Goal: Task Accomplishment & Management: Use online tool/utility

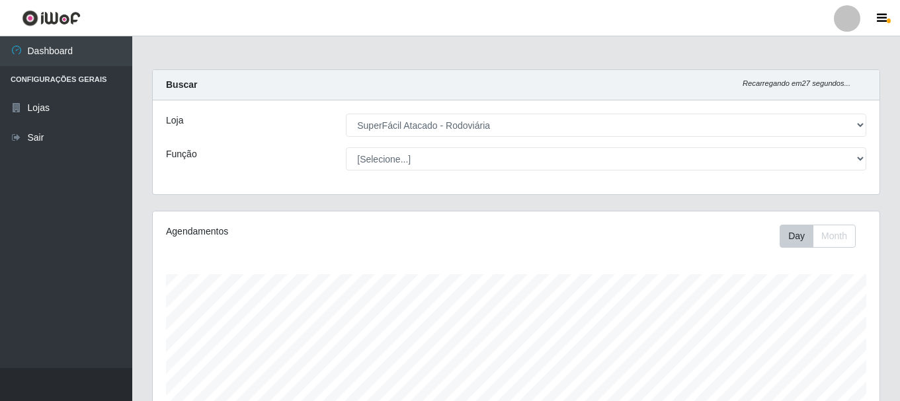
select select "400"
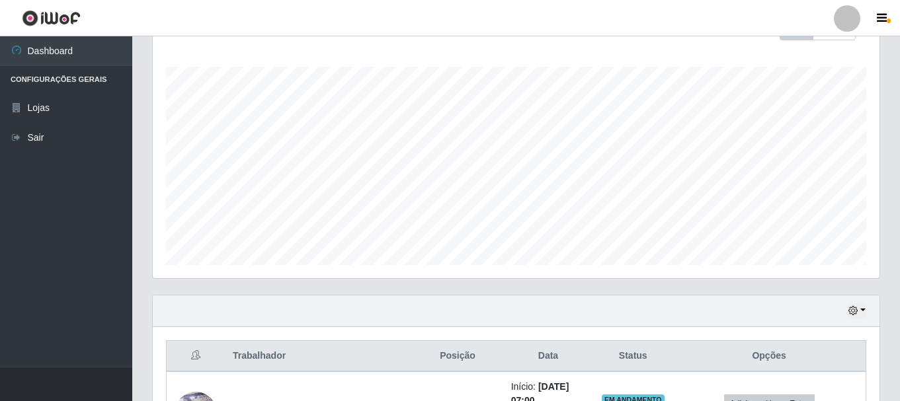
scroll to position [175, 0]
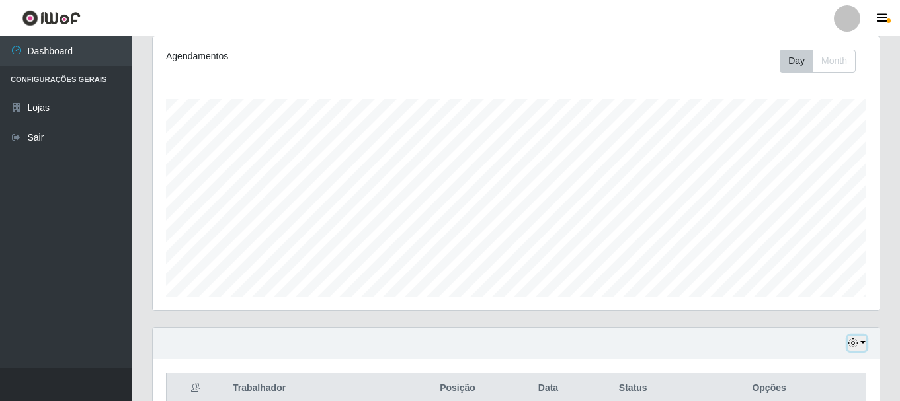
click at [853, 346] on icon "button" at bounding box center [852, 342] width 9 height 9
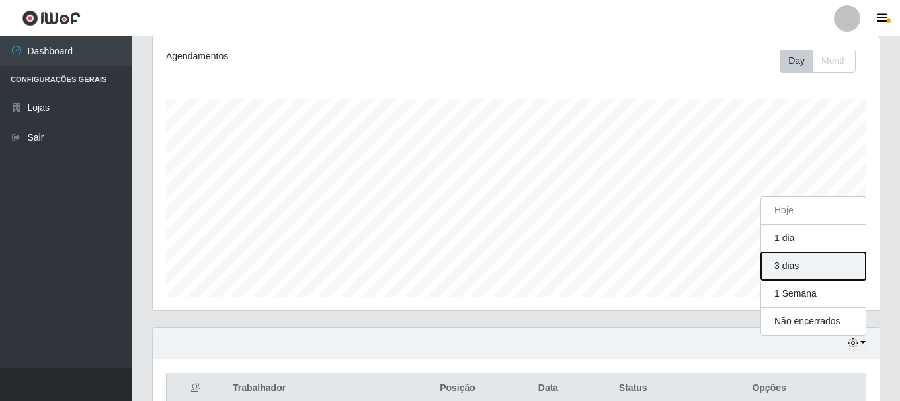
click at [779, 265] on button "3 dias" at bounding box center [813, 267] width 104 height 28
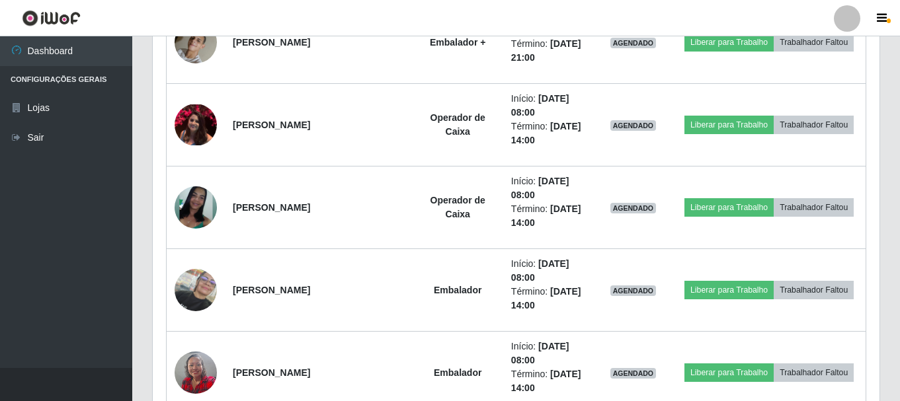
scroll to position [2621, 0]
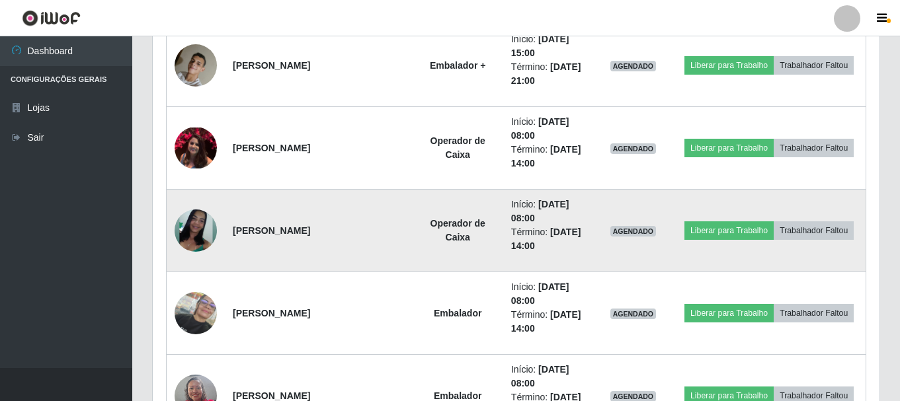
click at [185, 221] on img at bounding box center [196, 231] width 42 height 42
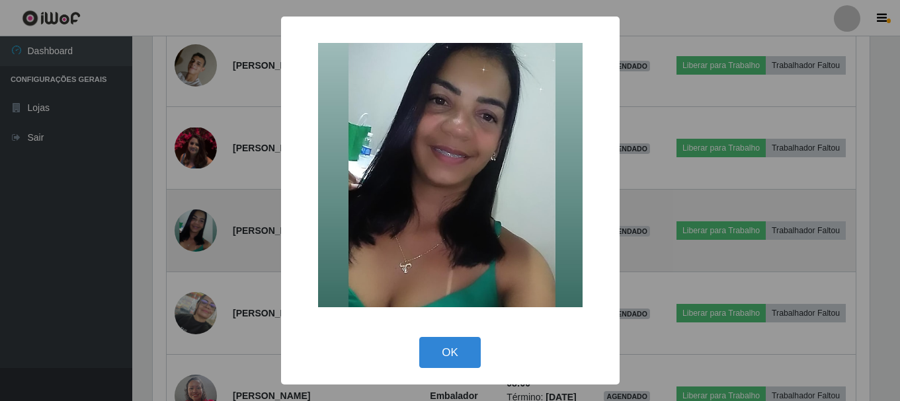
scroll to position [274, 720]
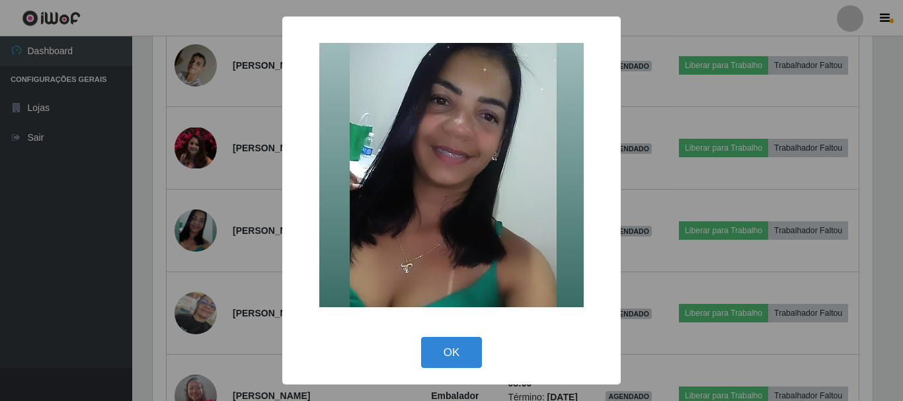
click at [100, 229] on div "× OK Cancel" at bounding box center [451, 200] width 903 height 401
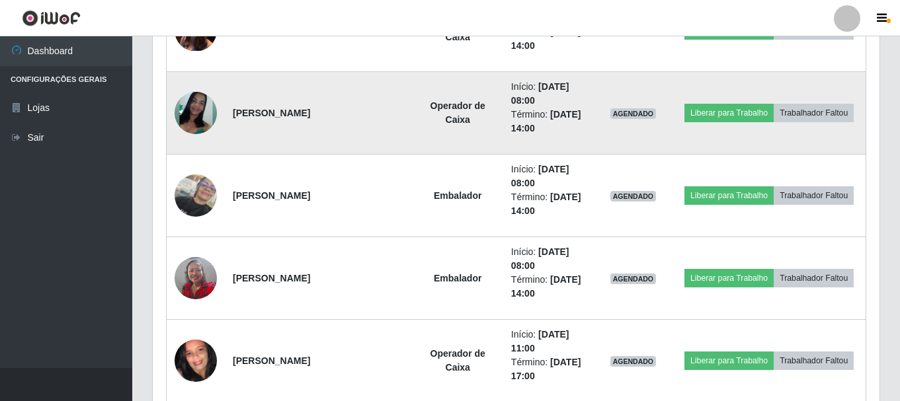
scroll to position [2687, 0]
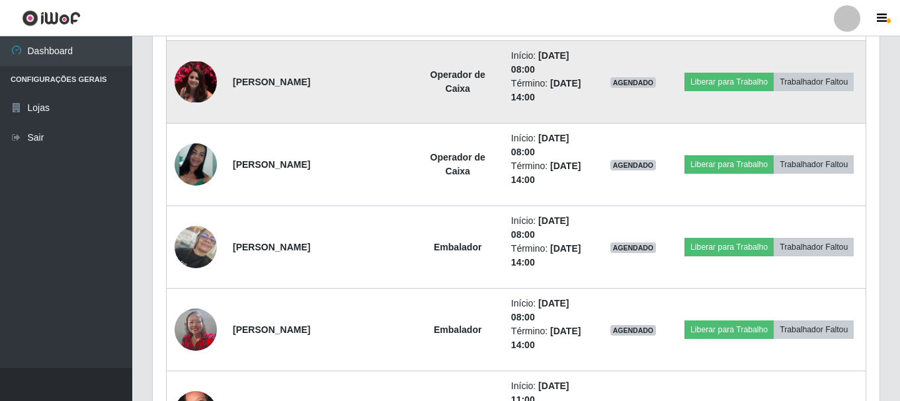
click at [184, 83] on img at bounding box center [196, 81] width 42 height 41
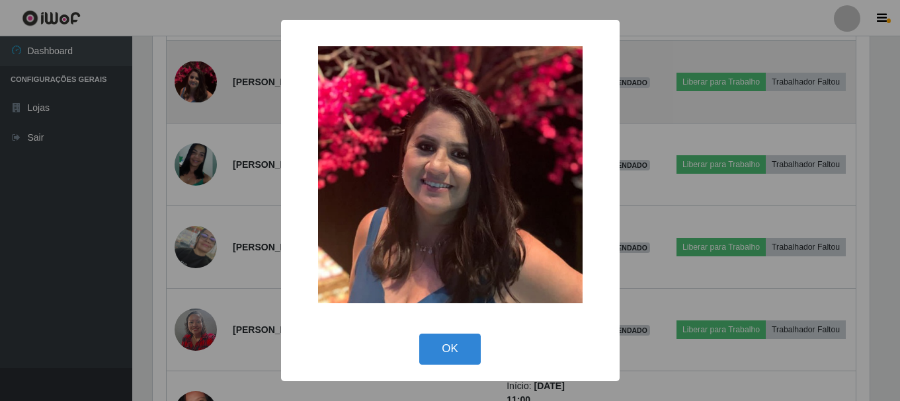
scroll to position [274, 720]
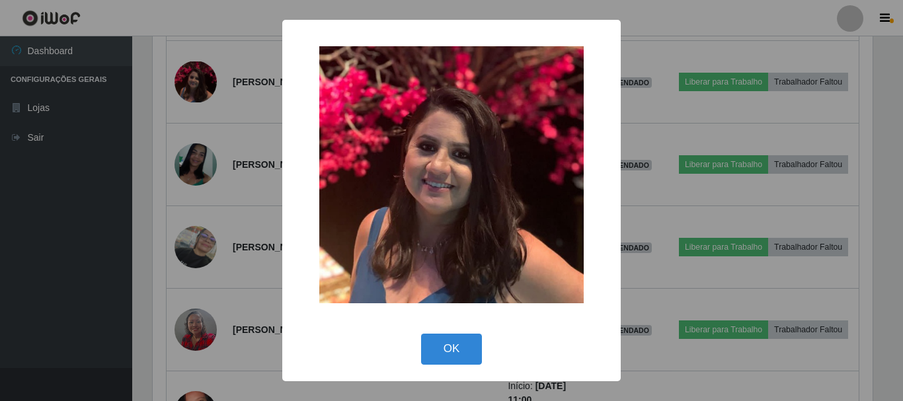
click at [71, 203] on div "× OK Cancel" at bounding box center [451, 200] width 903 height 401
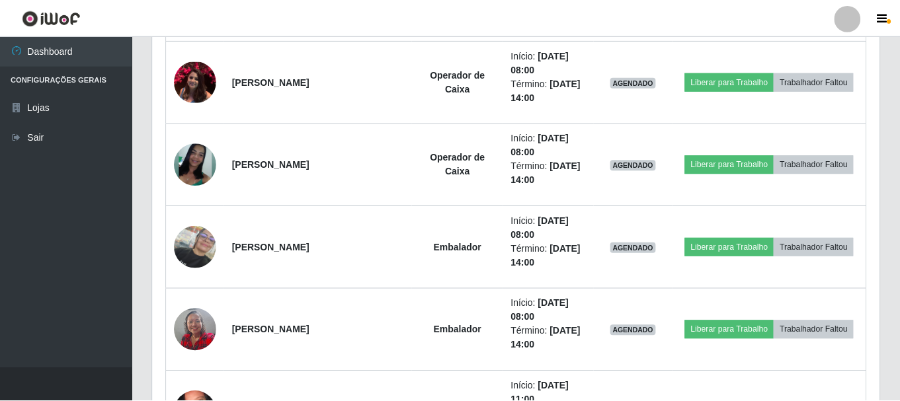
scroll to position [274, 727]
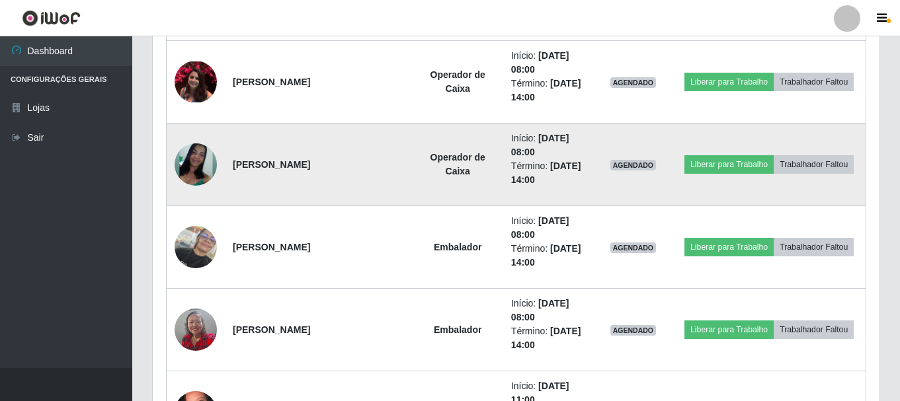
click at [172, 173] on td at bounding box center [196, 165] width 59 height 83
click at [202, 161] on img at bounding box center [196, 164] width 42 height 42
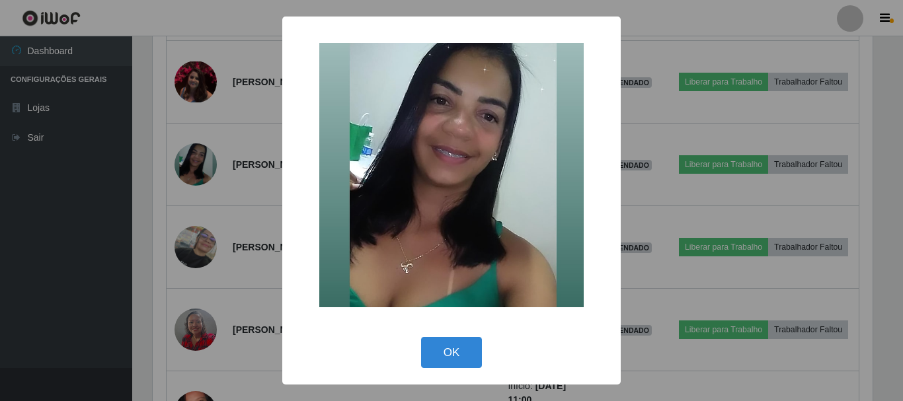
click at [22, 214] on div "× OK Cancel" at bounding box center [451, 200] width 903 height 401
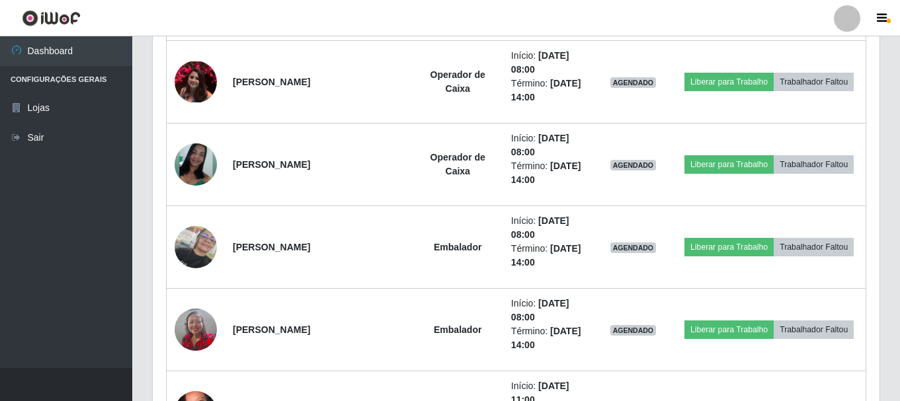
scroll to position [274, 727]
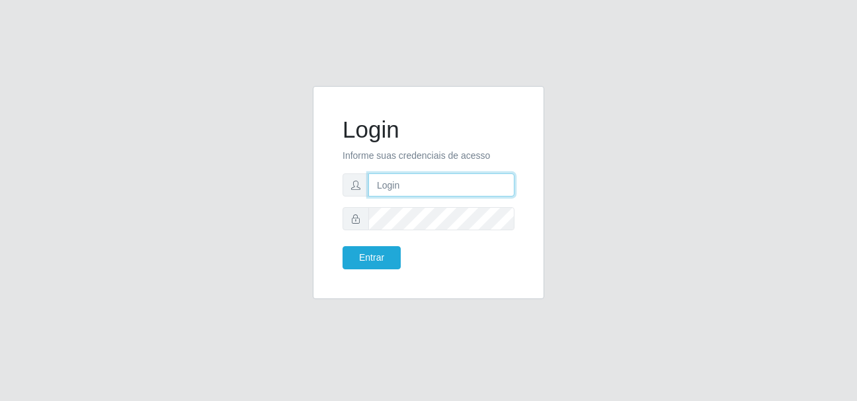
click at [399, 184] on input "text" at bounding box center [441, 184] width 146 height 23
type input "[EMAIL_ADDRESS][DOMAIN_NAME]"
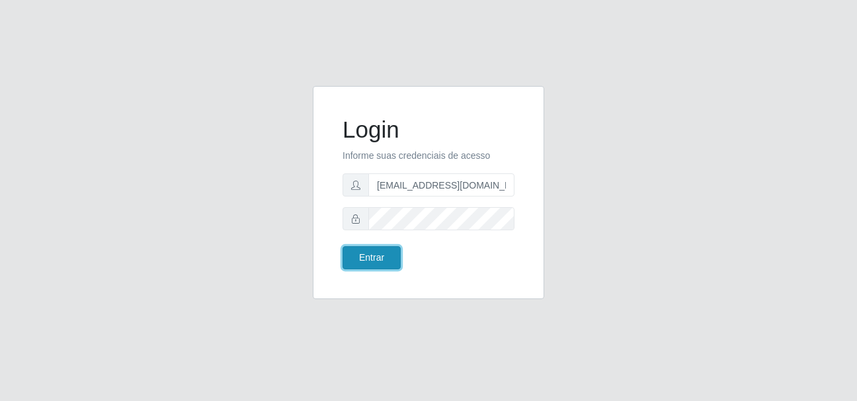
click at [385, 260] on button "Entrar" at bounding box center [371, 257] width 58 height 23
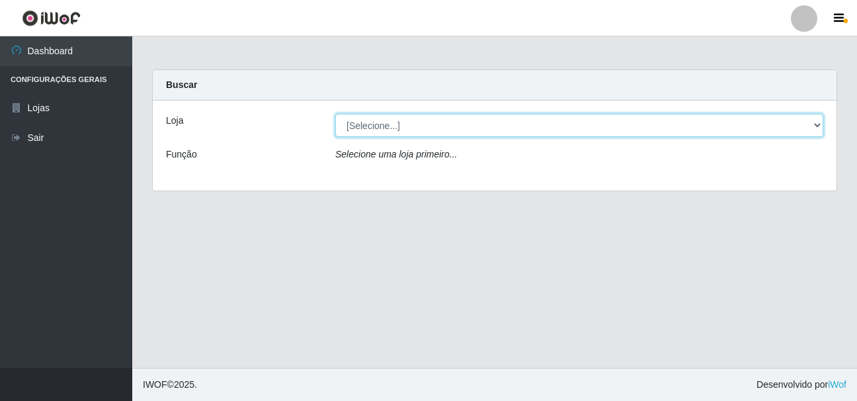
click at [815, 124] on select "[Selecione...] SuperFácil Atacado - Rodoviária" at bounding box center [579, 125] width 488 height 23
select select "400"
click at [335, 114] on select "[Selecione...] SuperFácil Atacado - Rodoviária" at bounding box center [579, 125] width 488 height 23
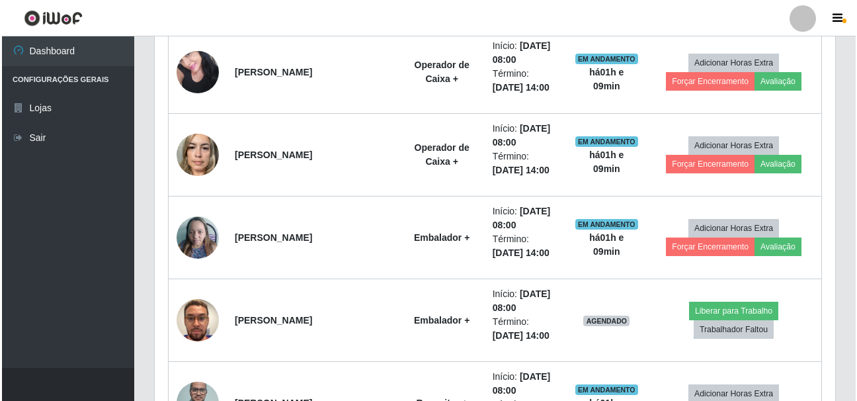
scroll to position [1058, 0]
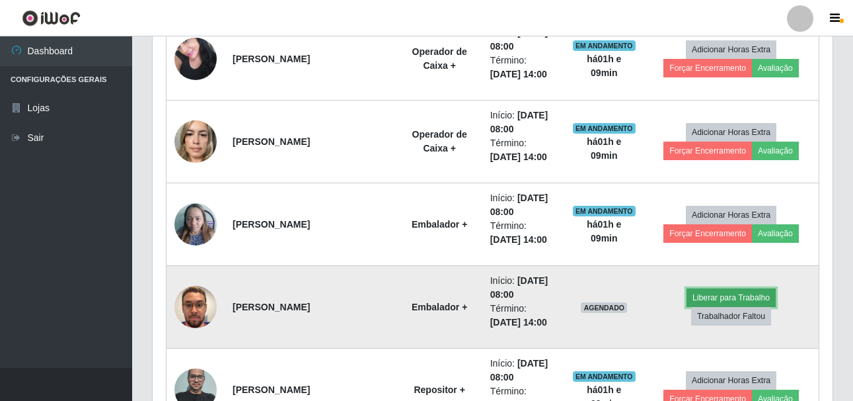
click at [687, 307] on button "Liberar para Trabalho" at bounding box center [731, 297] width 89 height 19
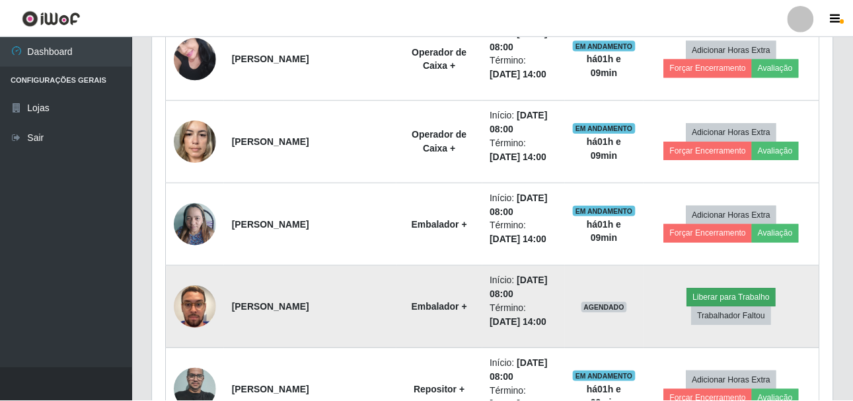
scroll to position [274, 674]
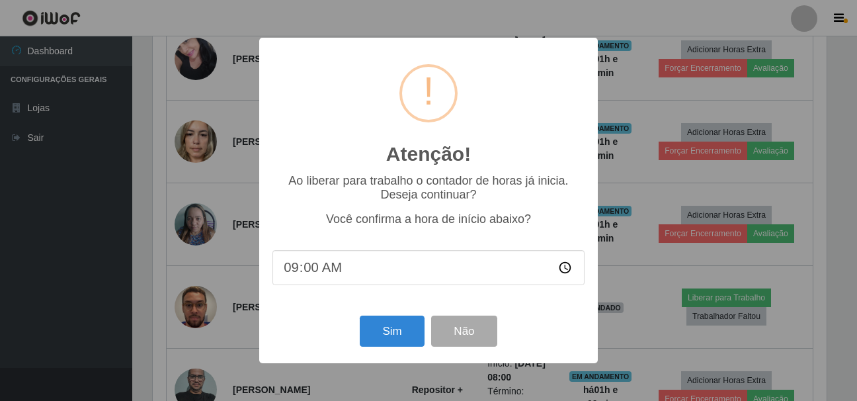
click at [299, 267] on input "09:00" at bounding box center [428, 267] width 312 height 35
click at [287, 268] on input "09:00" at bounding box center [428, 267] width 312 height 35
type input "08:00"
click at [389, 336] on button "Sim" at bounding box center [392, 330] width 64 height 31
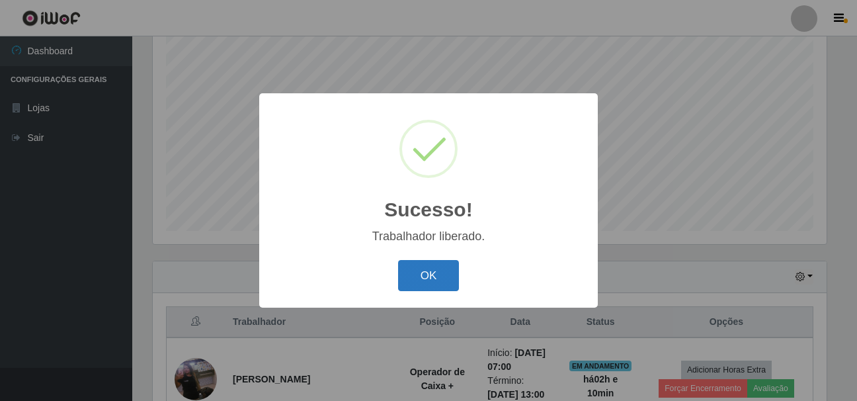
click at [422, 270] on button "OK" at bounding box center [428, 275] width 61 height 31
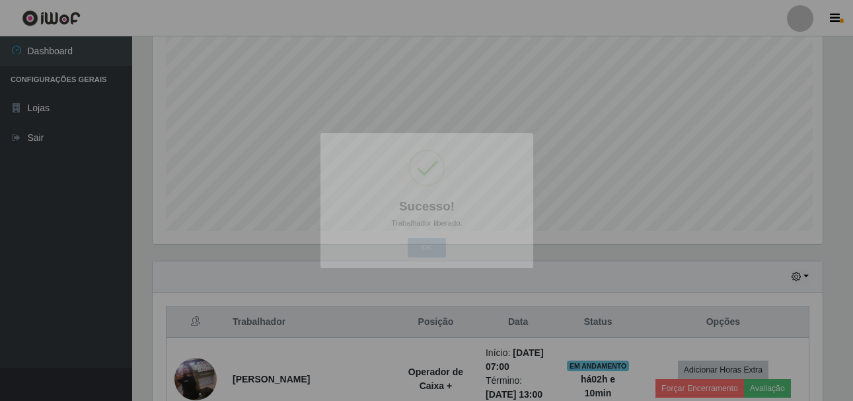
scroll to position [274, 680]
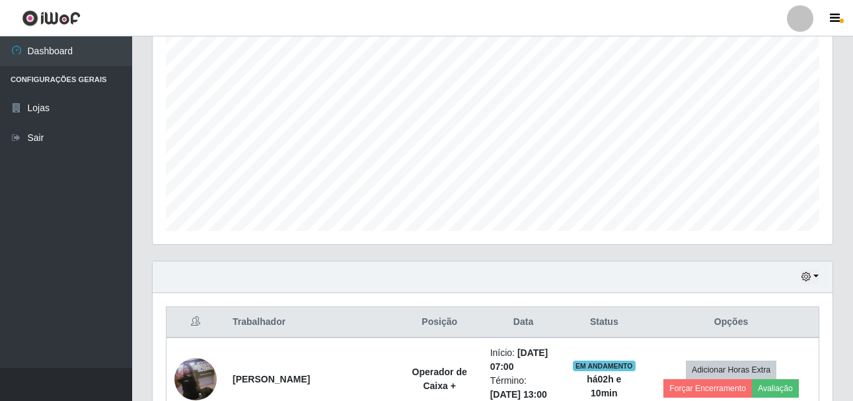
drag, startPoint x: 838, startPoint y: 65, endPoint x: 838, endPoint y: 94, distance: 28.4
click at [838, 94] on div "Agendamentos Day Month 13/09 Agendamentos 78" at bounding box center [492, 115] width 701 height 292
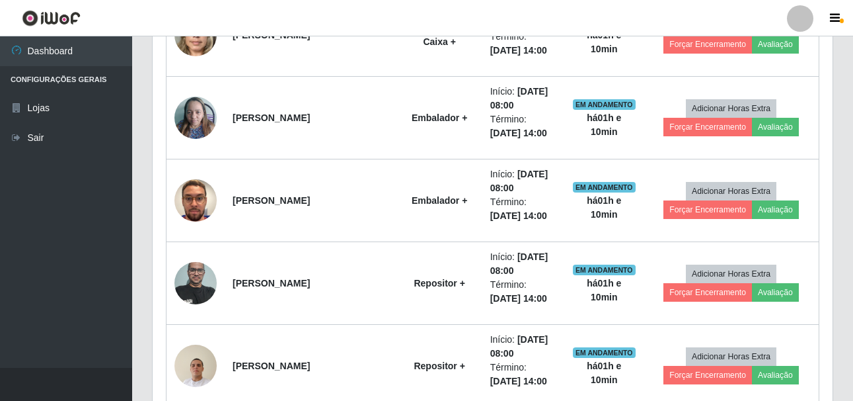
scroll to position [1167, 0]
